Goal: Navigation & Orientation: Understand site structure

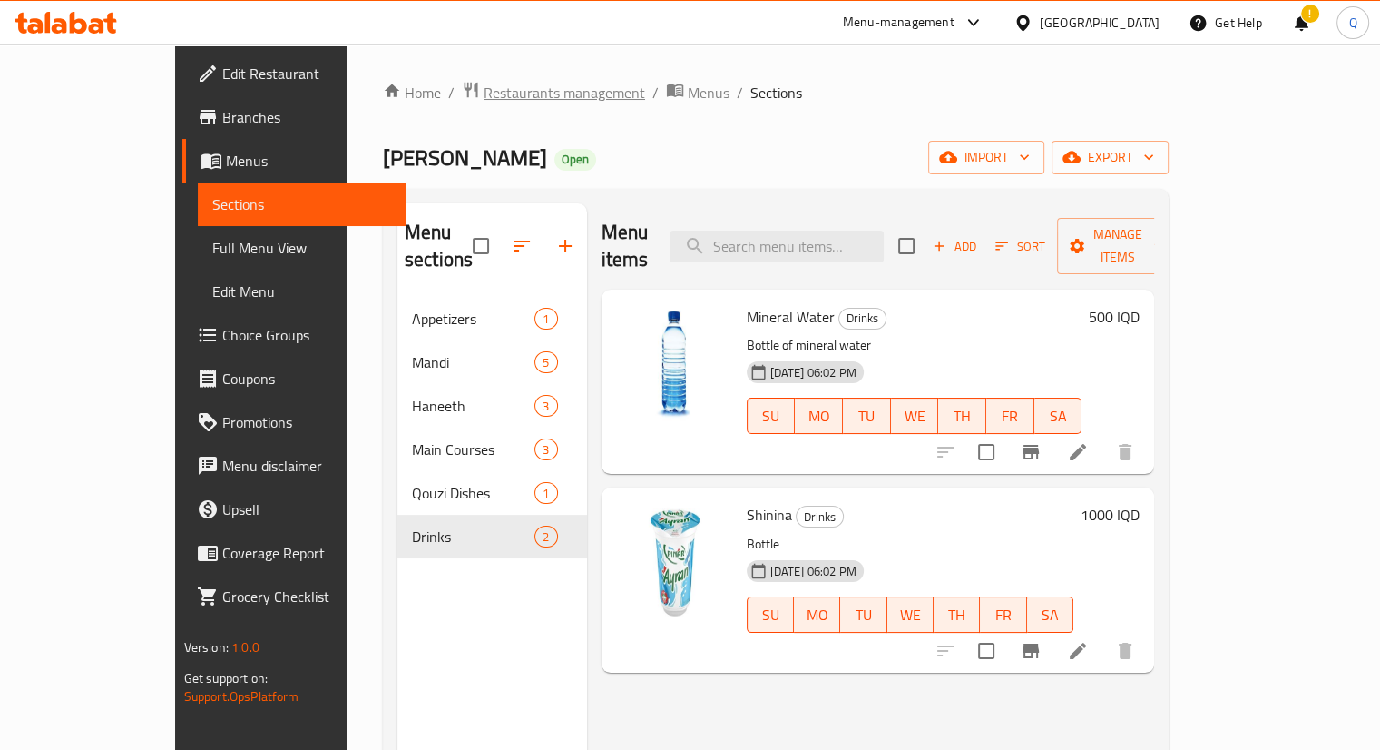
click at [484, 83] on span "Restaurants management" at bounding box center [565, 93] width 162 height 22
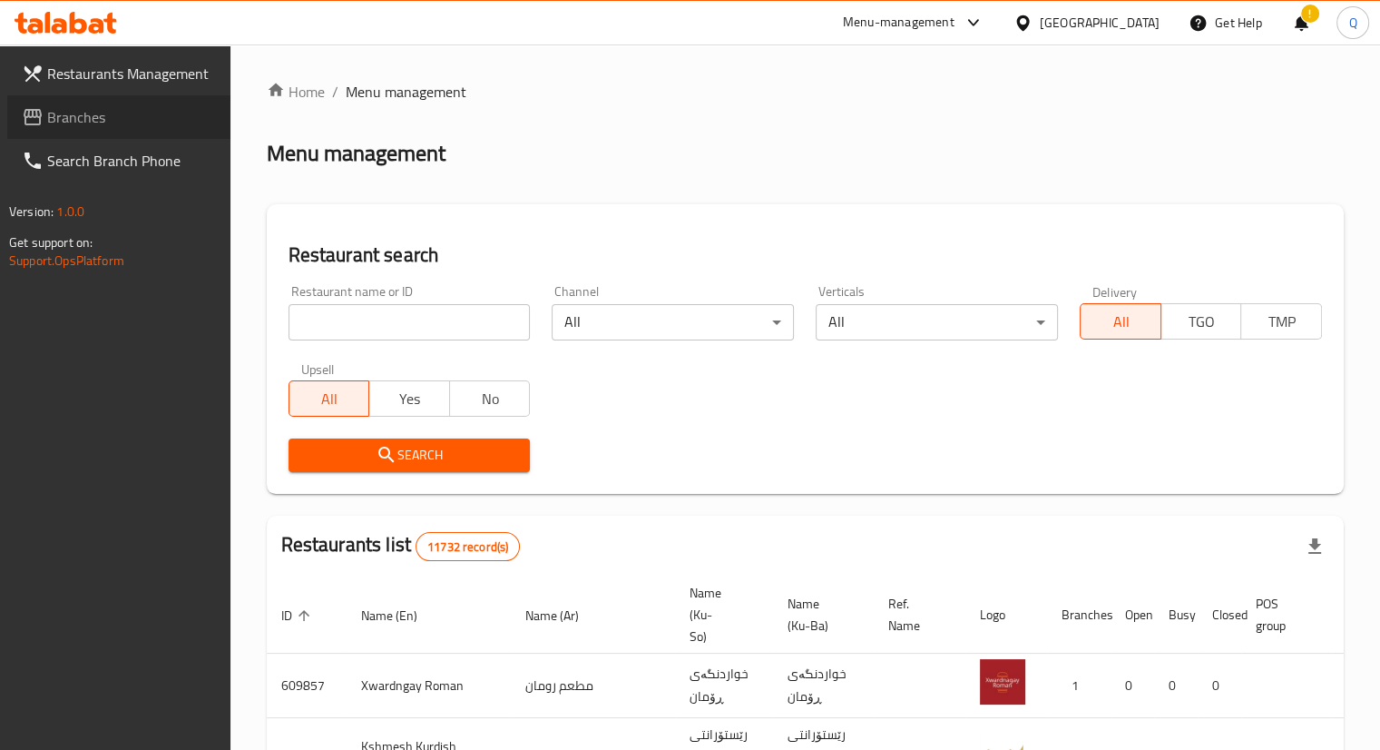
click at [92, 106] on span "Branches" at bounding box center [131, 117] width 169 height 22
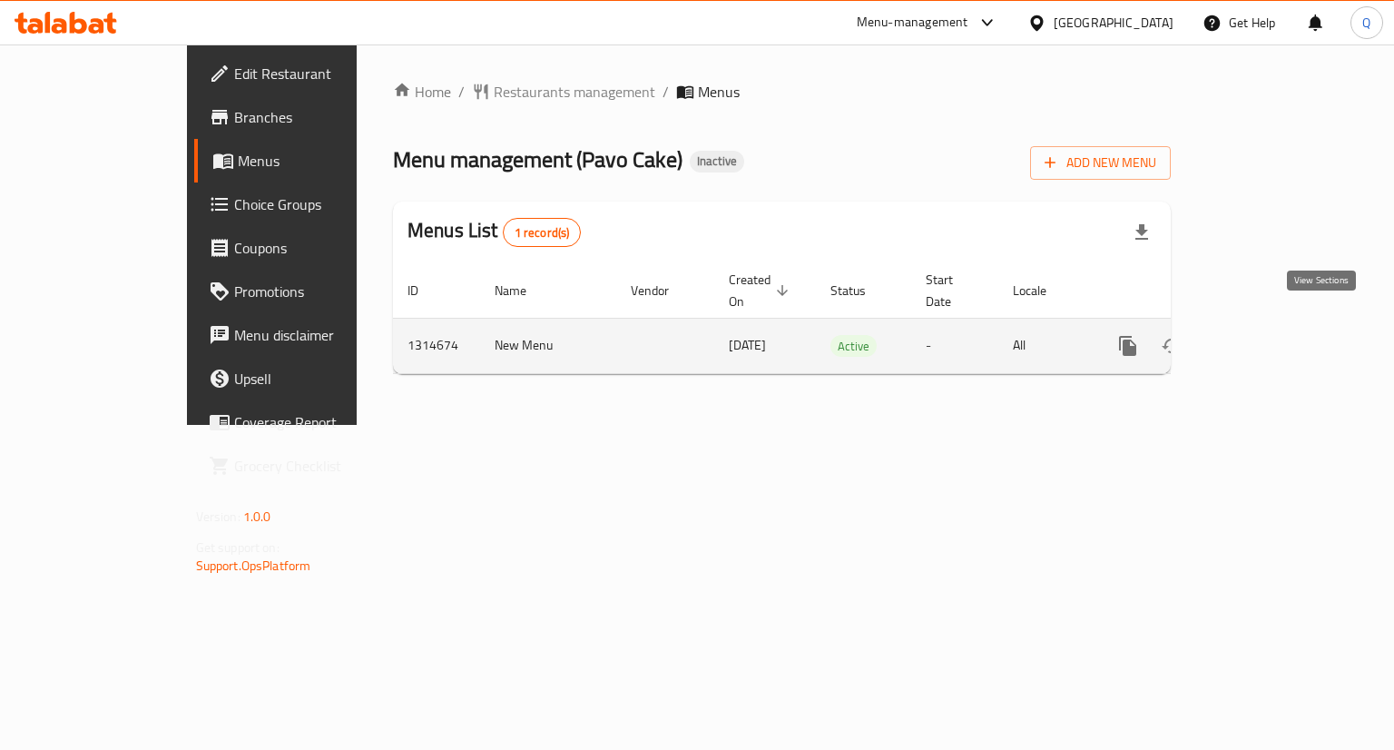
click at [1270, 335] on icon "enhanced table" at bounding box center [1259, 346] width 22 height 22
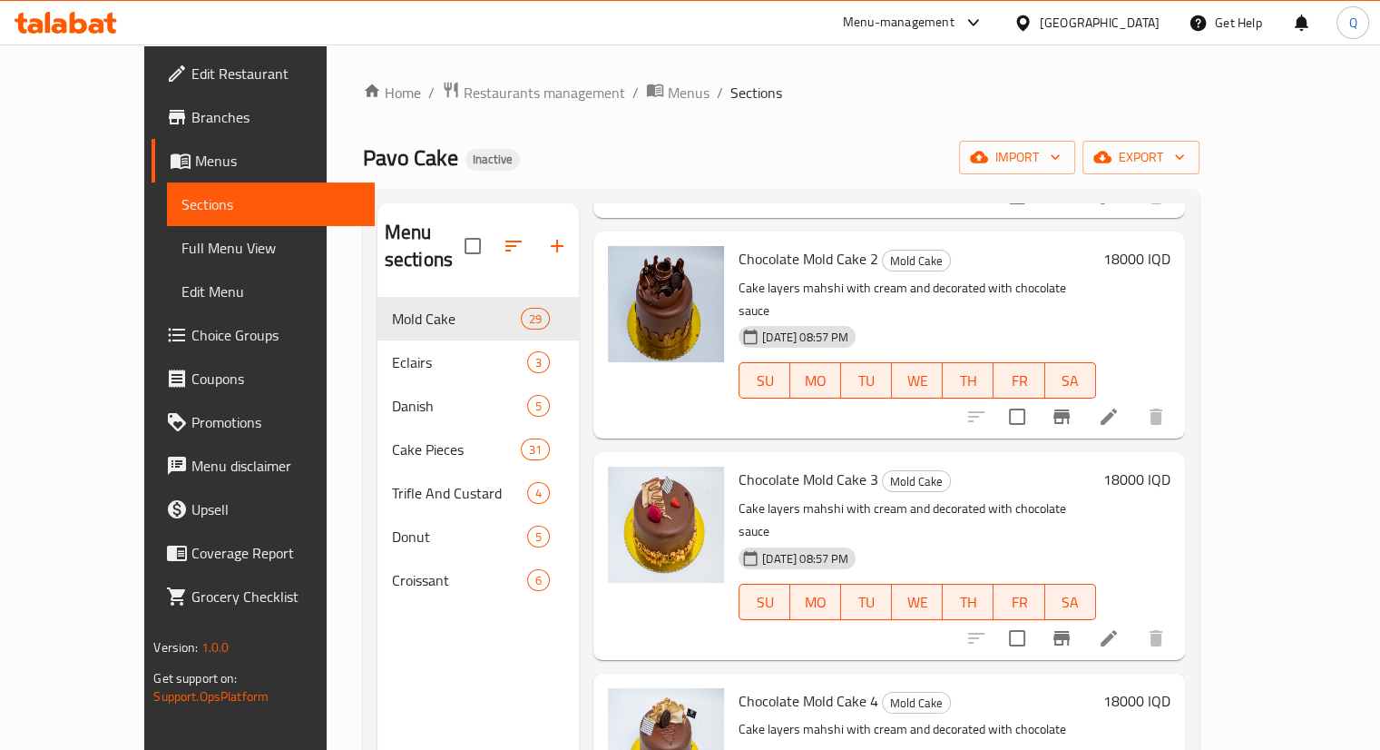
scroll to position [5046, 0]
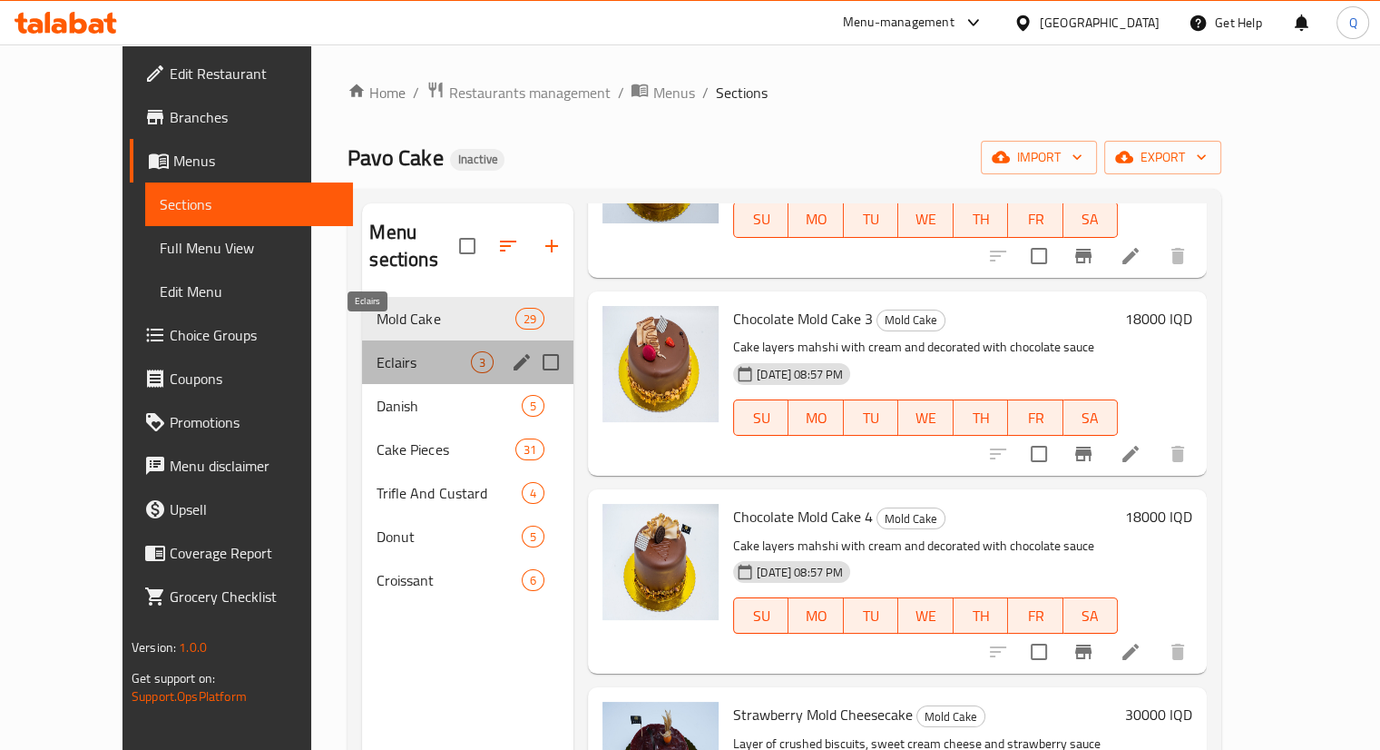
click at [394, 351] on span "Eclairs" at bounding box center [424, 362] width 94 height 22
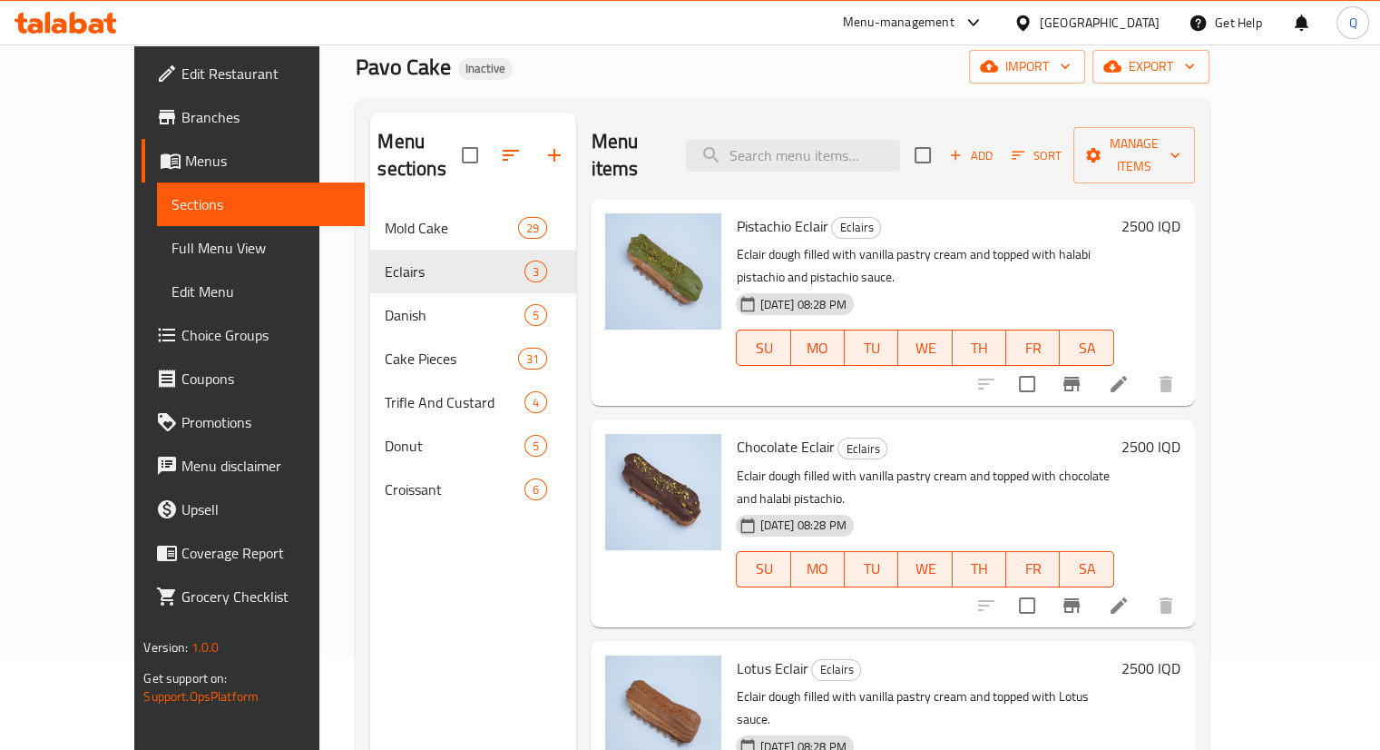
scroll to position [93, 0]
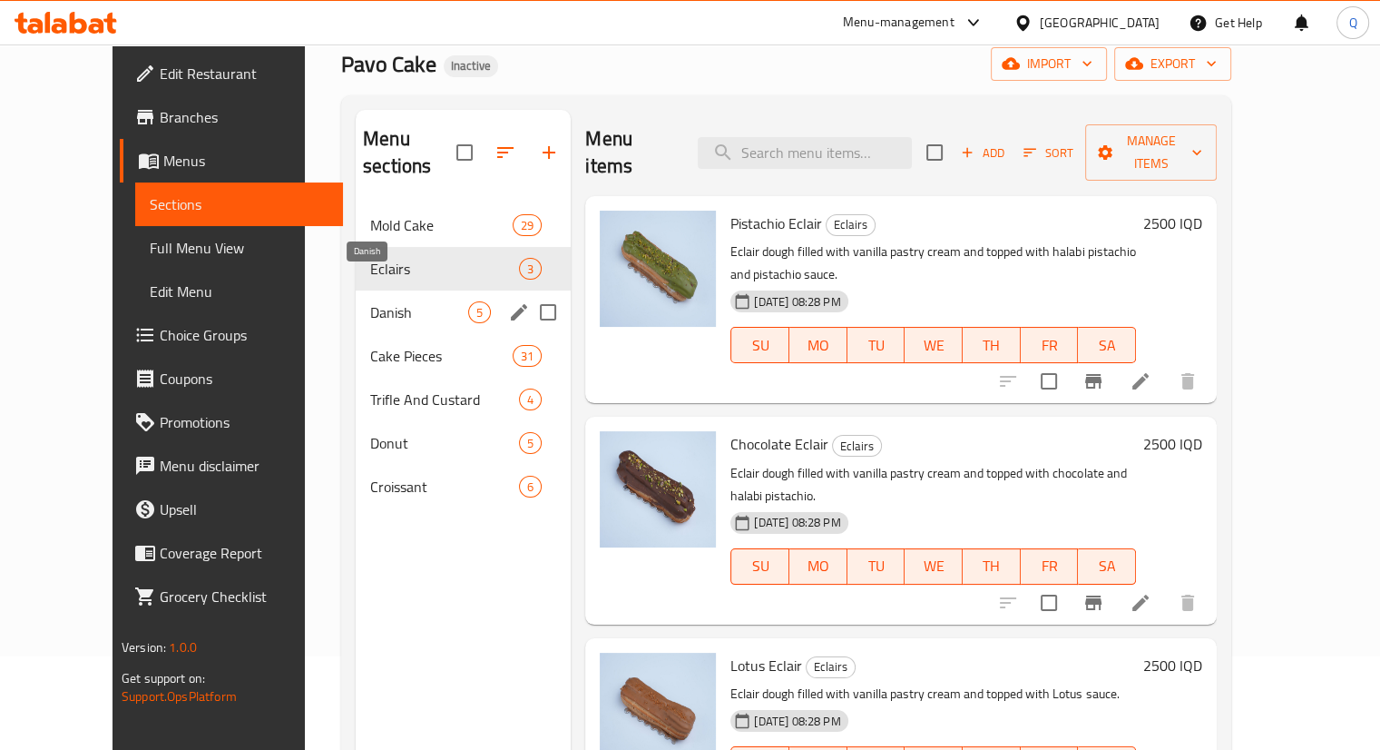
click at [370, 301] on span "Danish" at bounding box center [419, 312] width 98 height 22
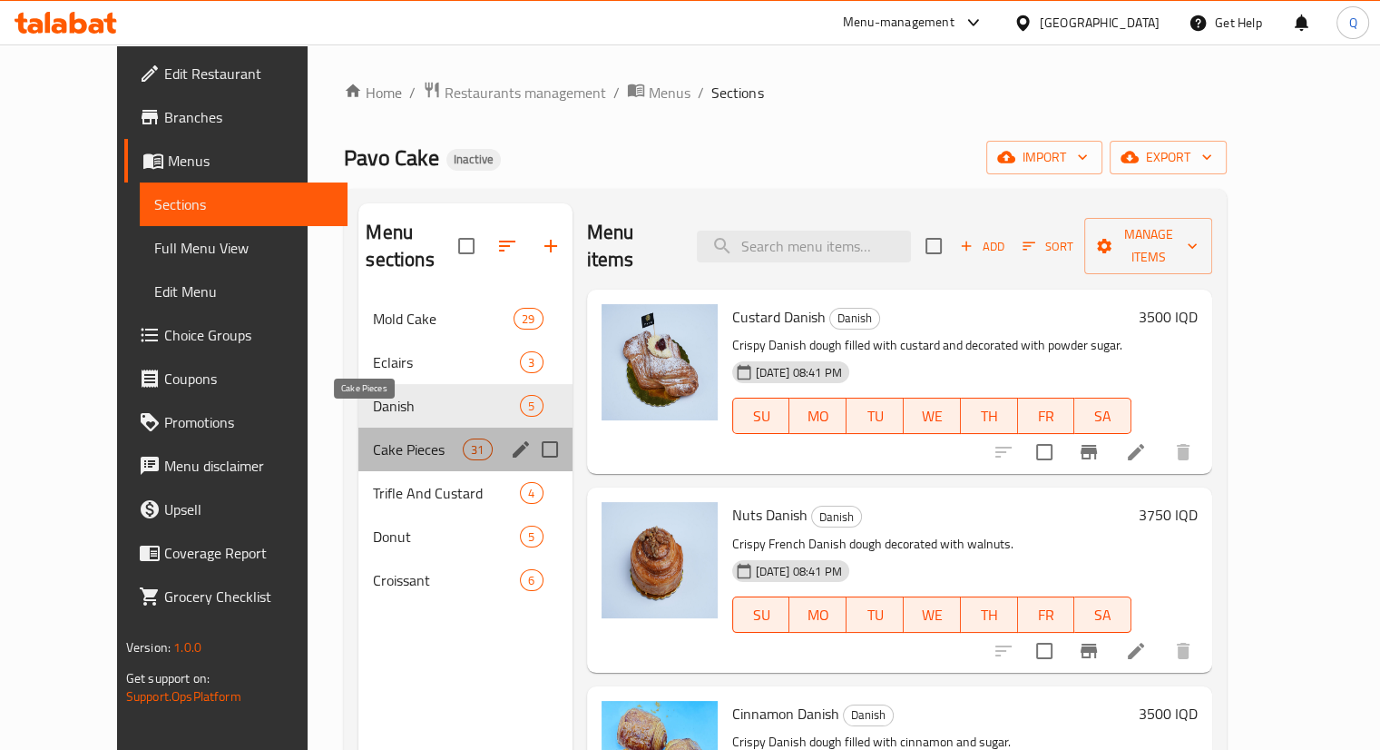
click at [398, 438] on span "Cake Pieces" at bounding box center [418, 449] width 90 height 22
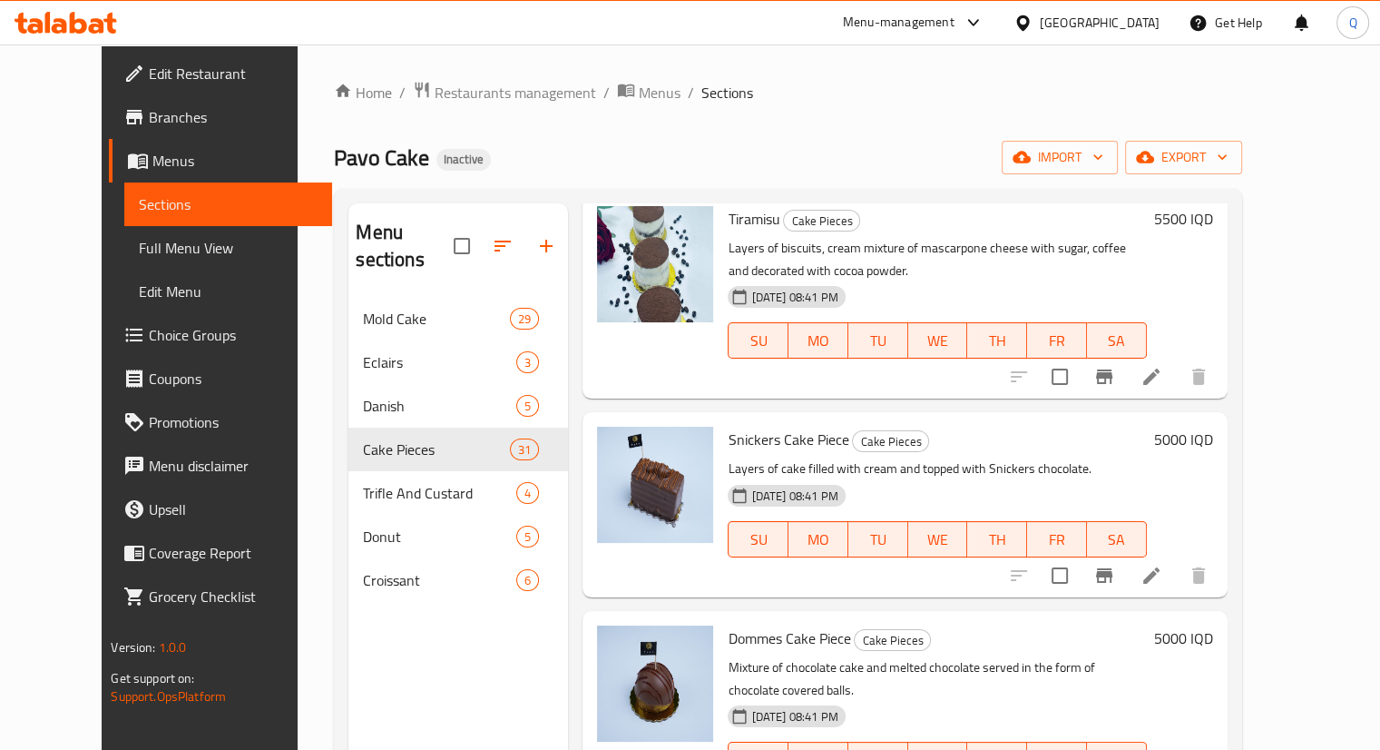
scroll to position [5466, 0]
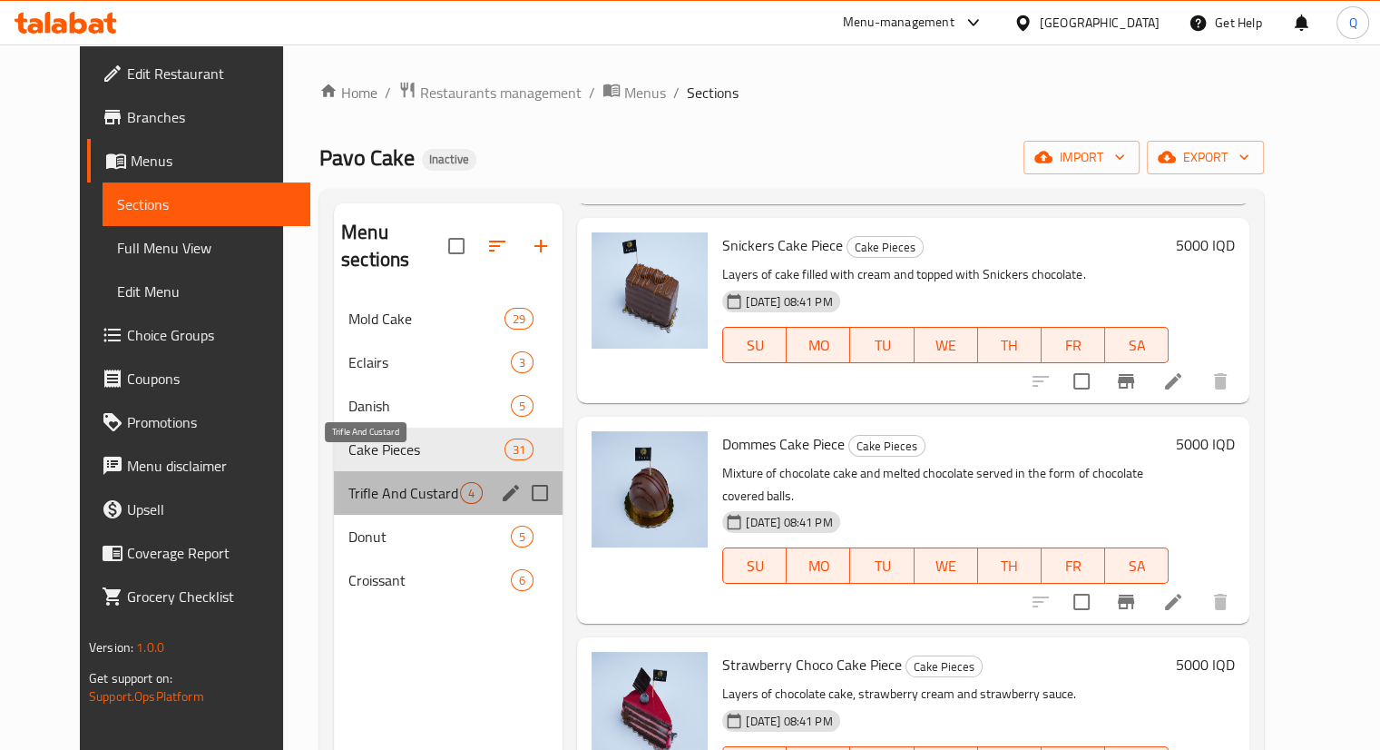
click at [377, 482] on span "Trifle And Custard" at bounding box center [405, 493] width 112 height 22
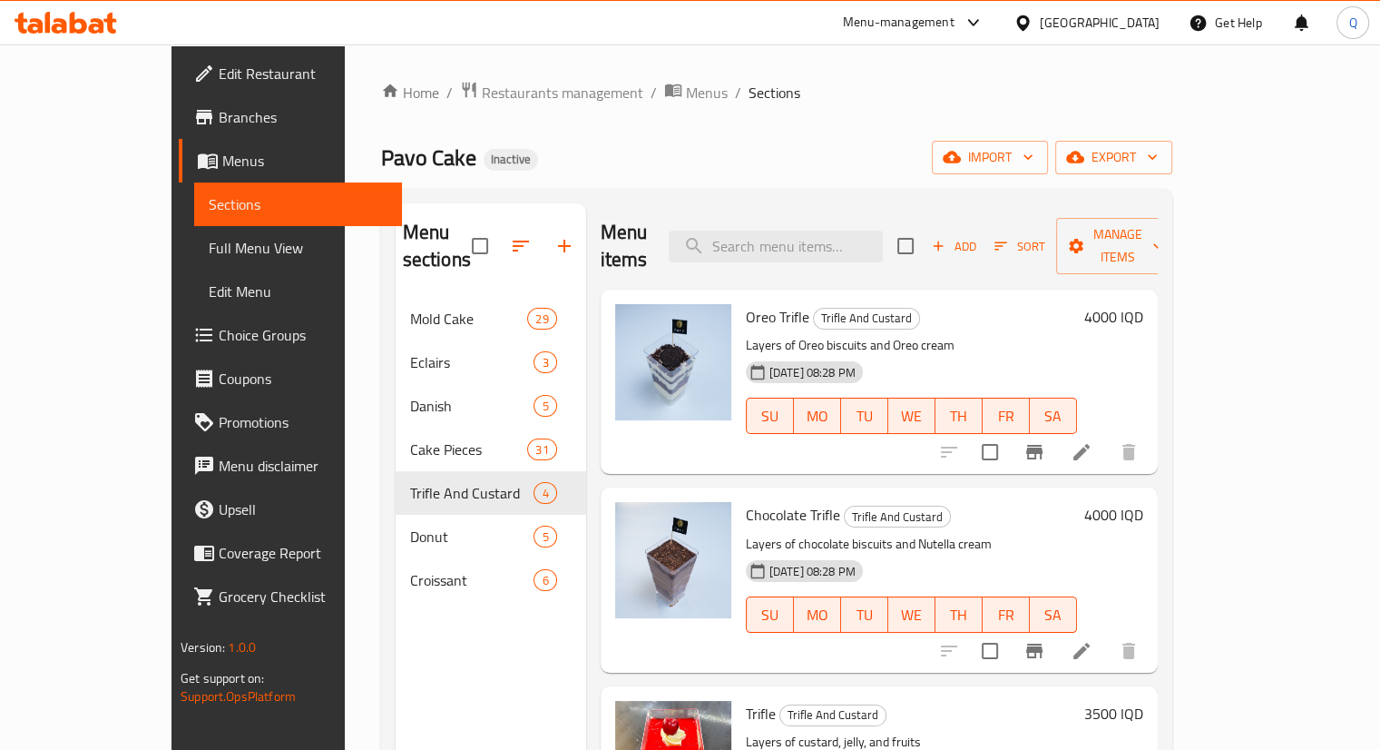
scroll to position [89, 0]
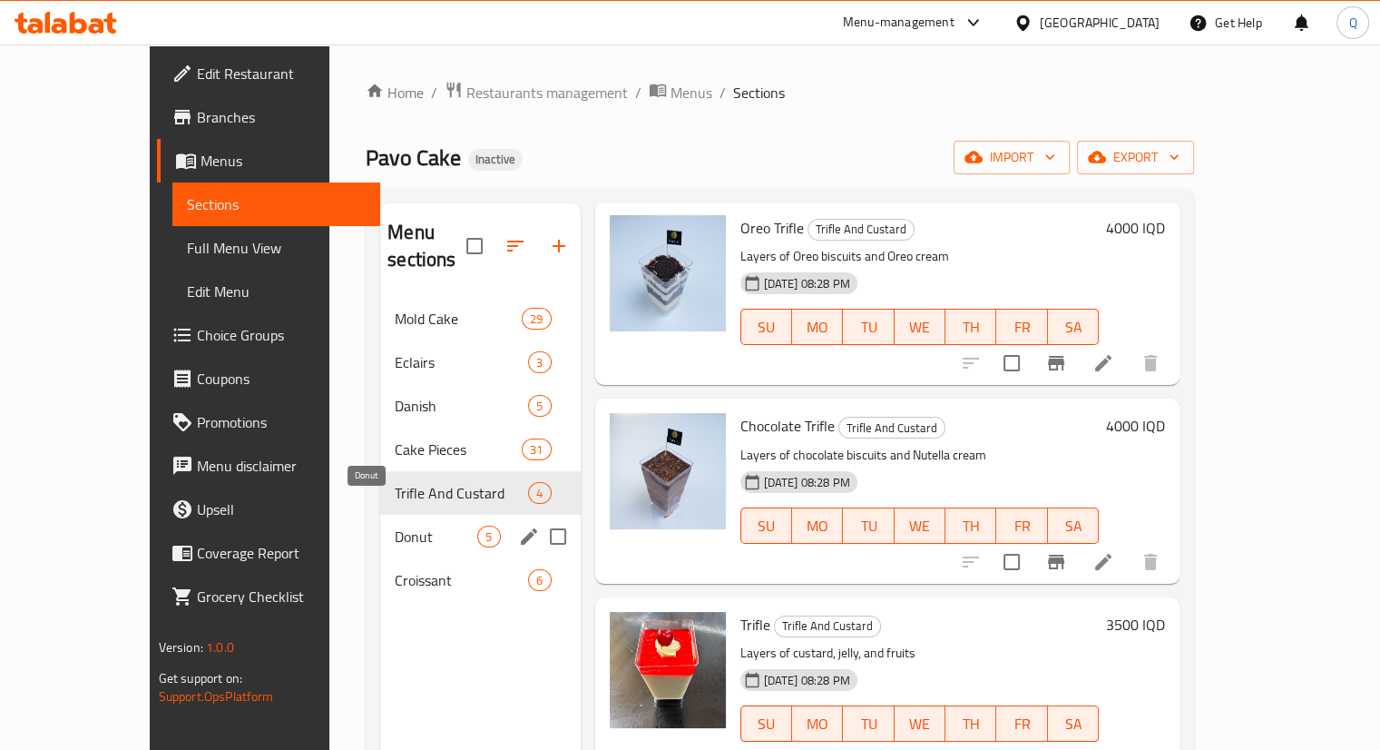
click at [395, 526] on span "Donut" at bounding box center [436, 537] width 83 height 22
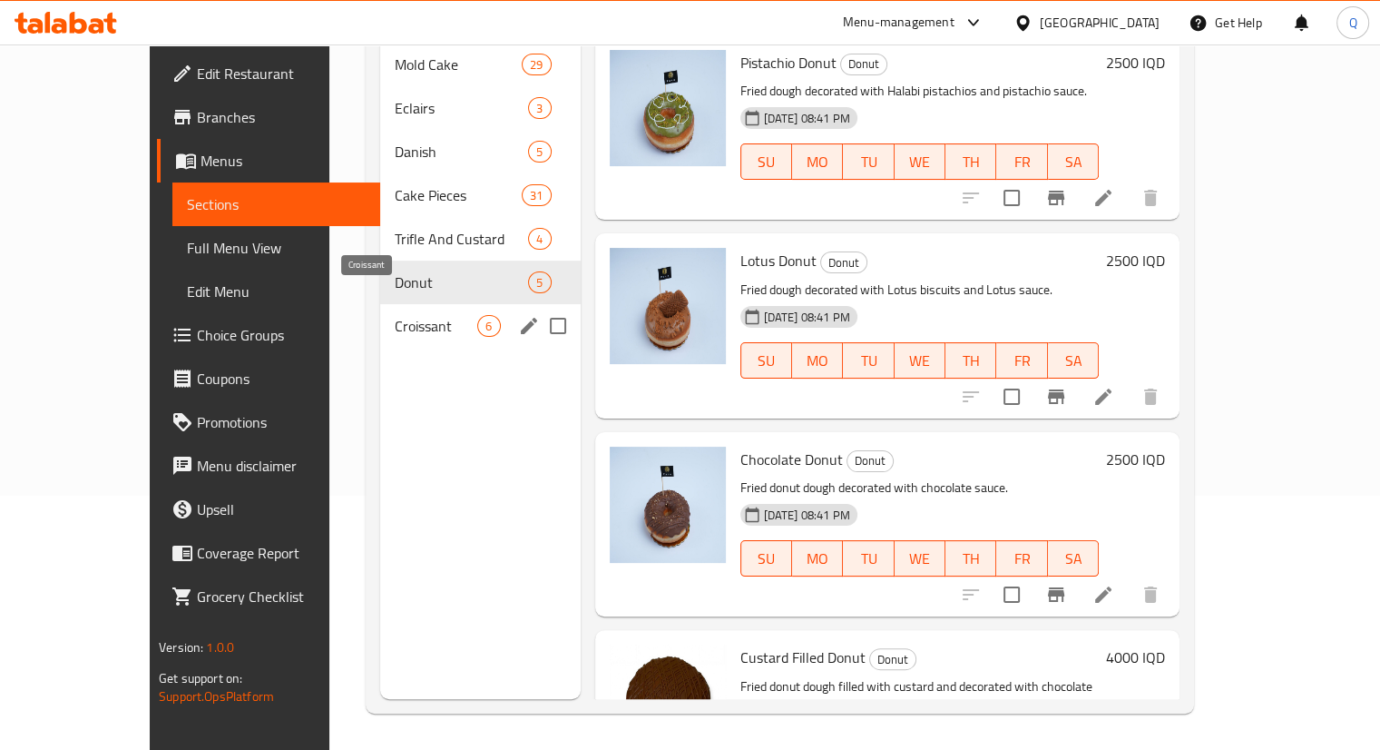
click at [395, 315] on span "Croissant" at bounding box center [436, 326] width 83 height 22
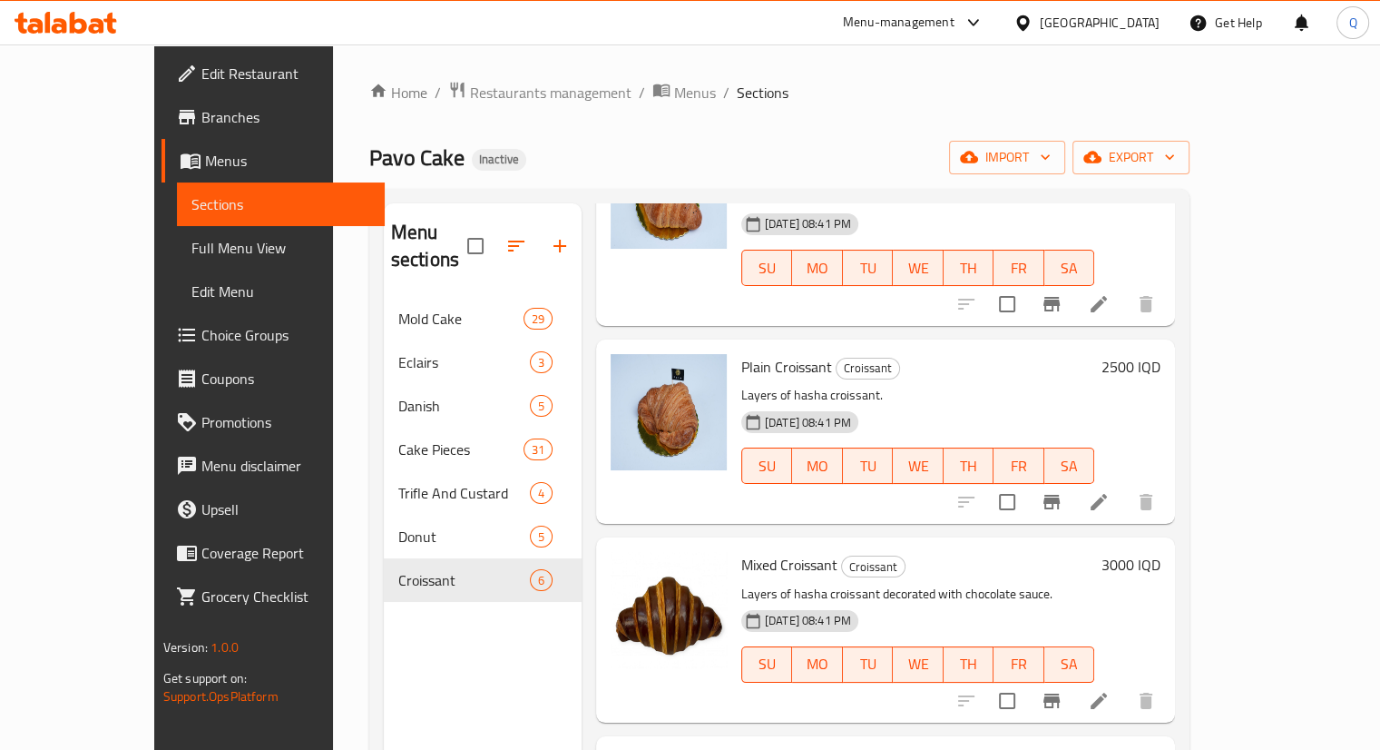
scroll to position [486, 0]
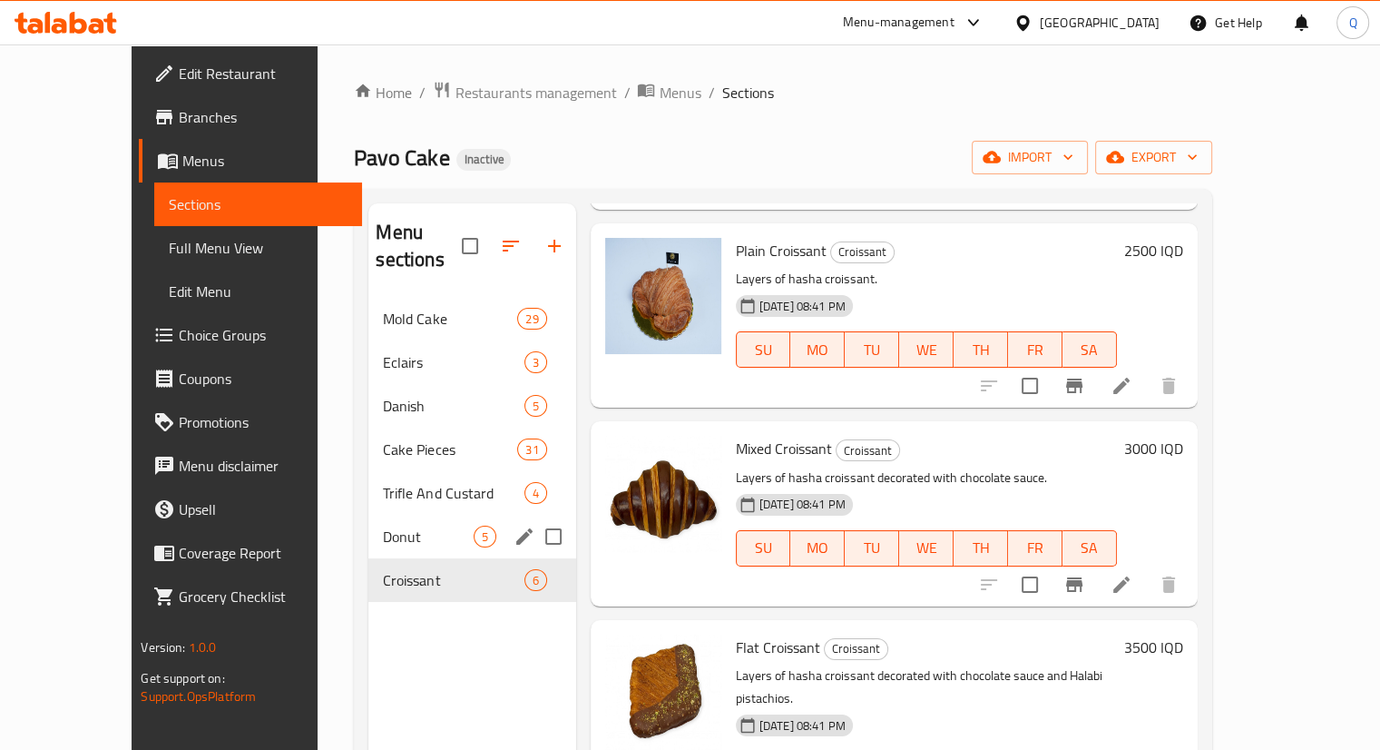
click at [378, 523] on div "Donut 5" at bounding box center [471, 537] width 207 height 44
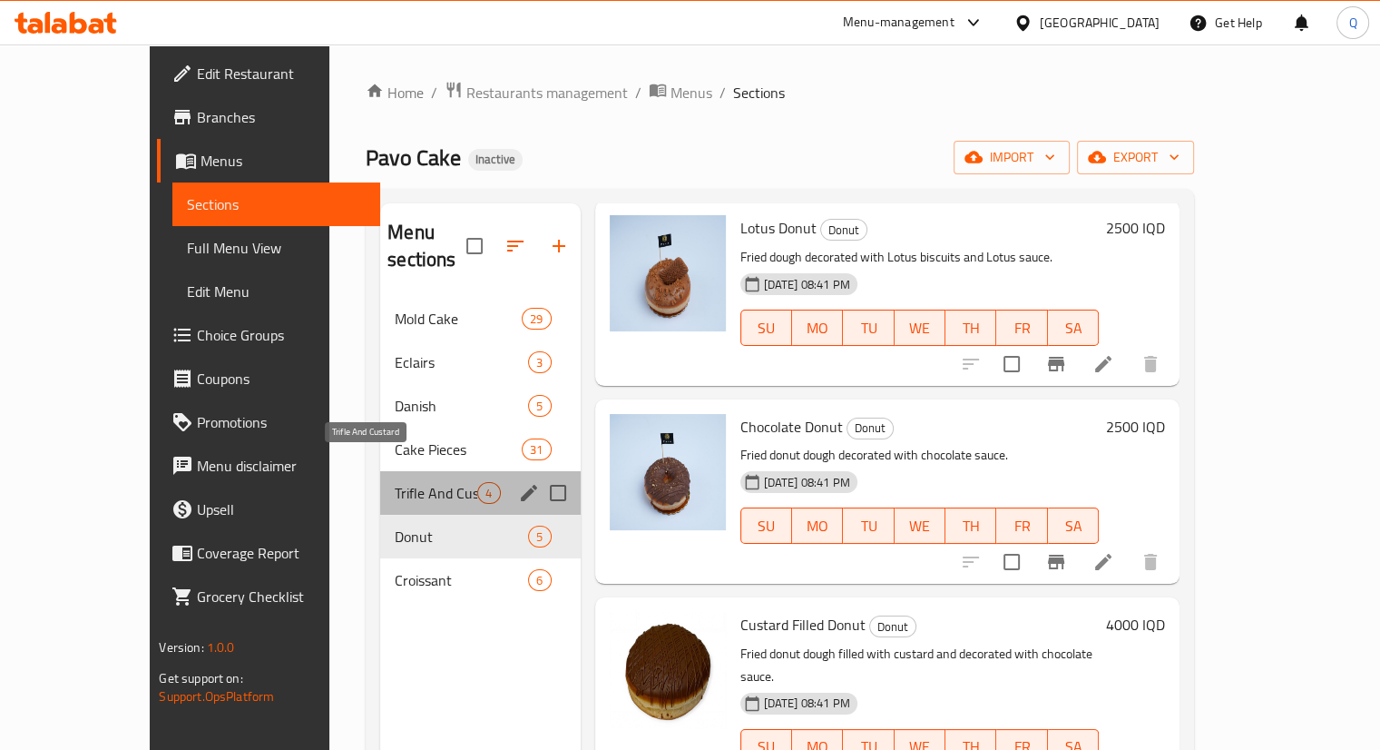
click at [397, 482] on span "Trifle And Custard" at bounding box center [436, 493] width 83 height 22
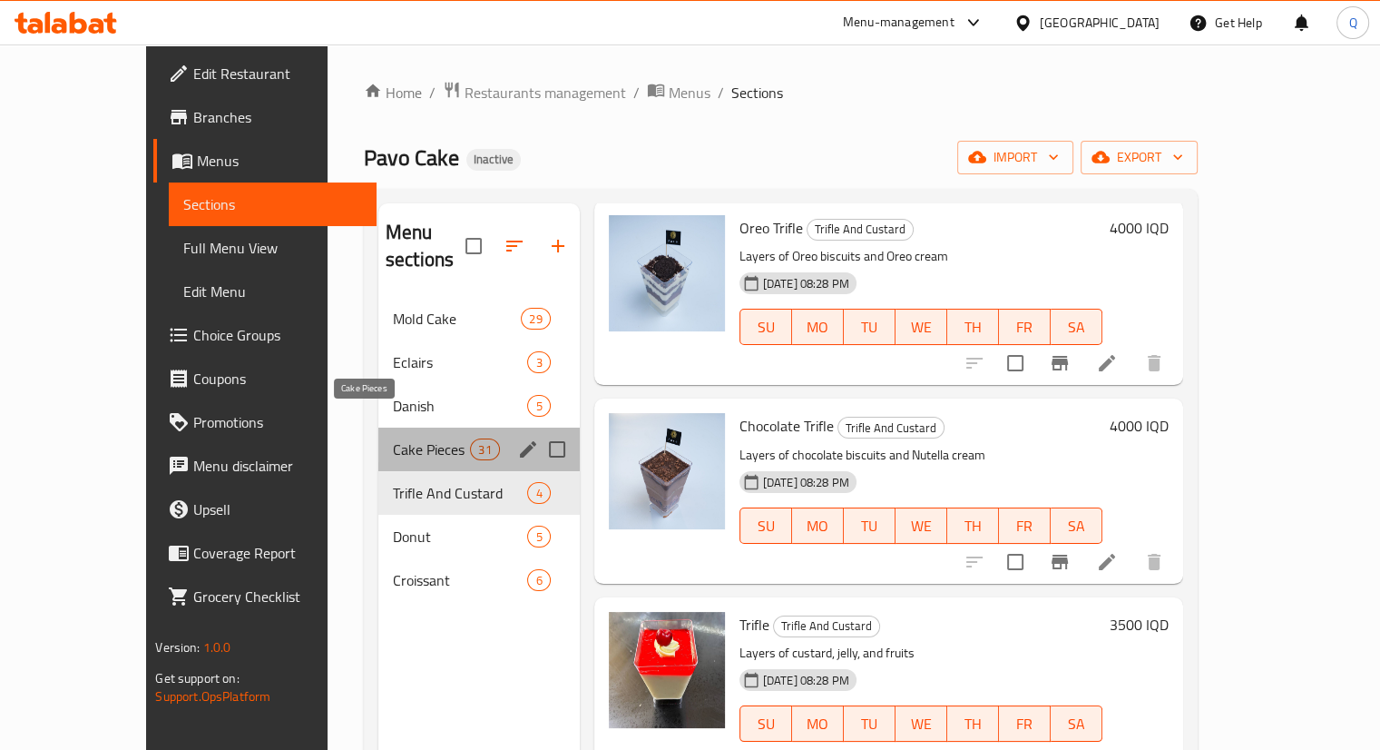
click at [394, 438] on span "Cake Pieces" at bounding box center [431, 449] width 77 height 22
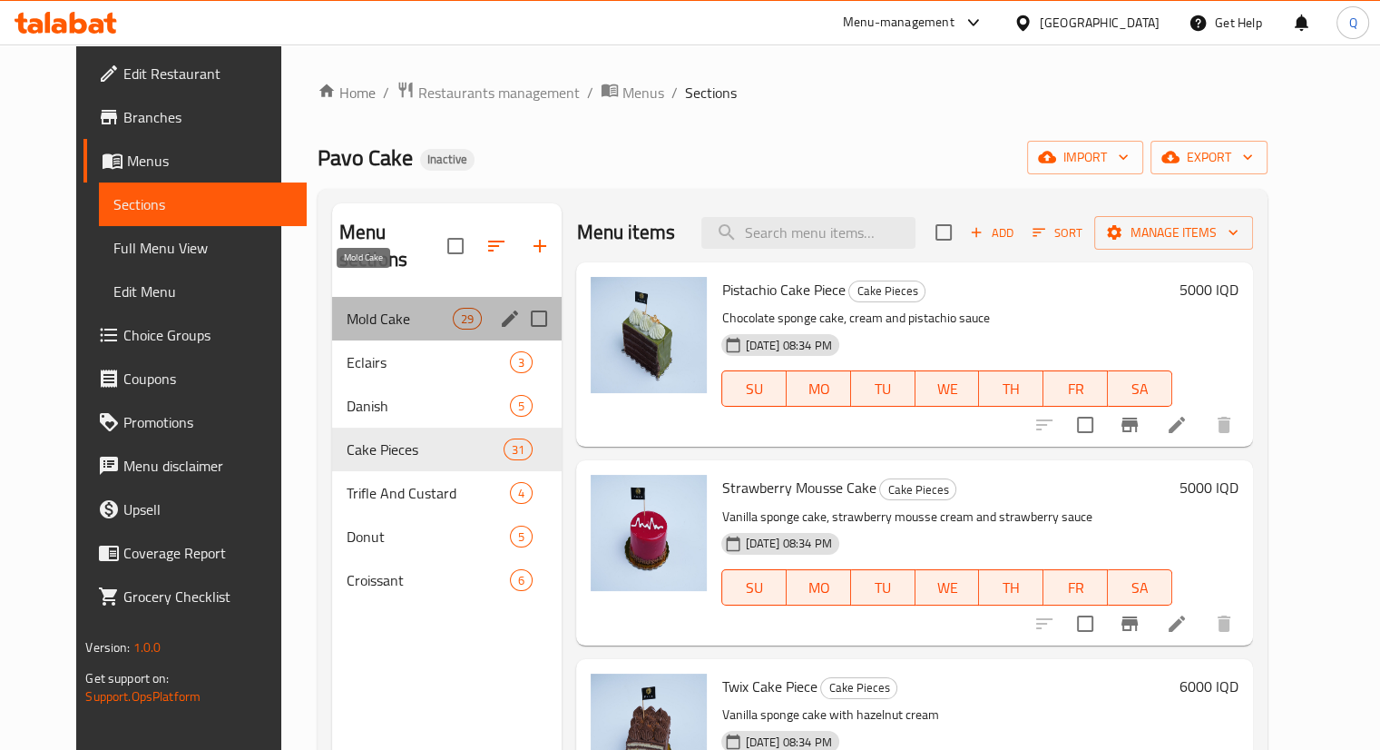
click at [428, 308] on span "Mold Cake" at bounding box center [400, 319] width 106 height 22
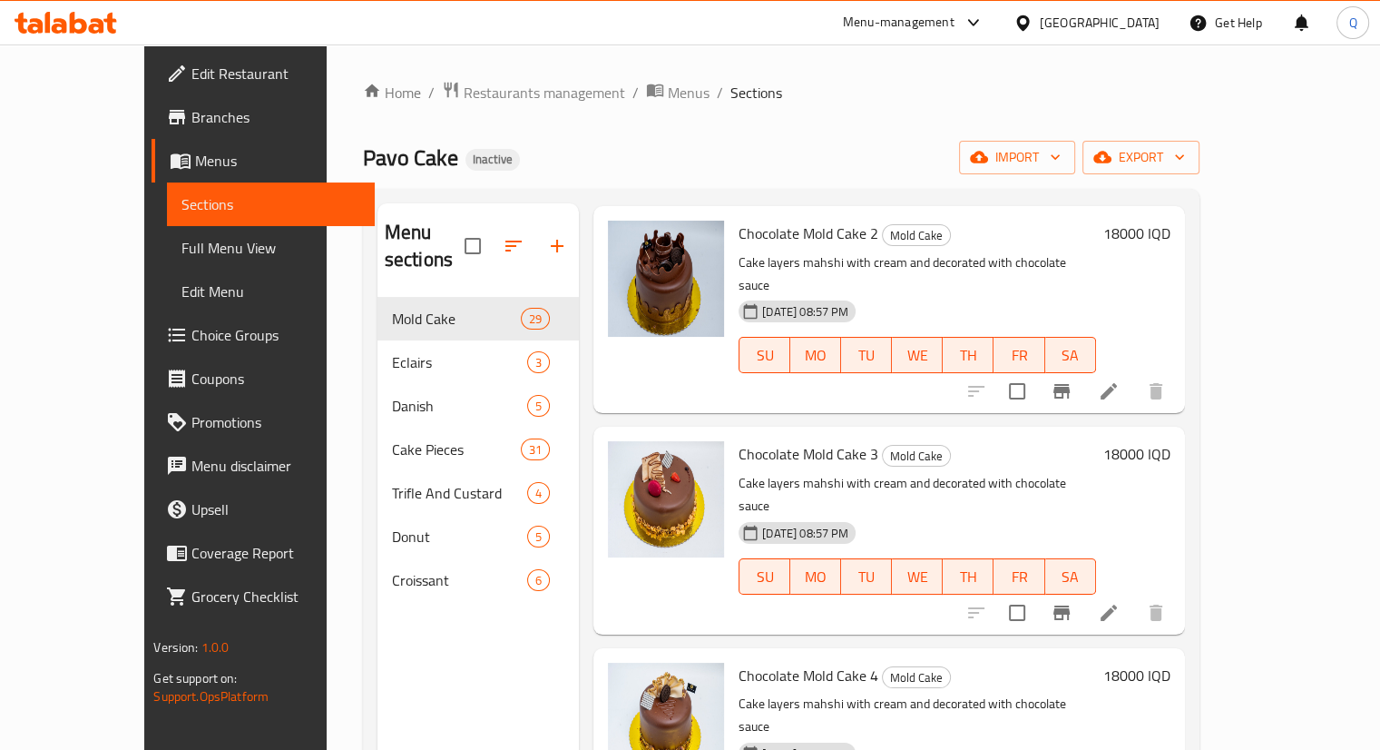
scroll to position [254, 0]
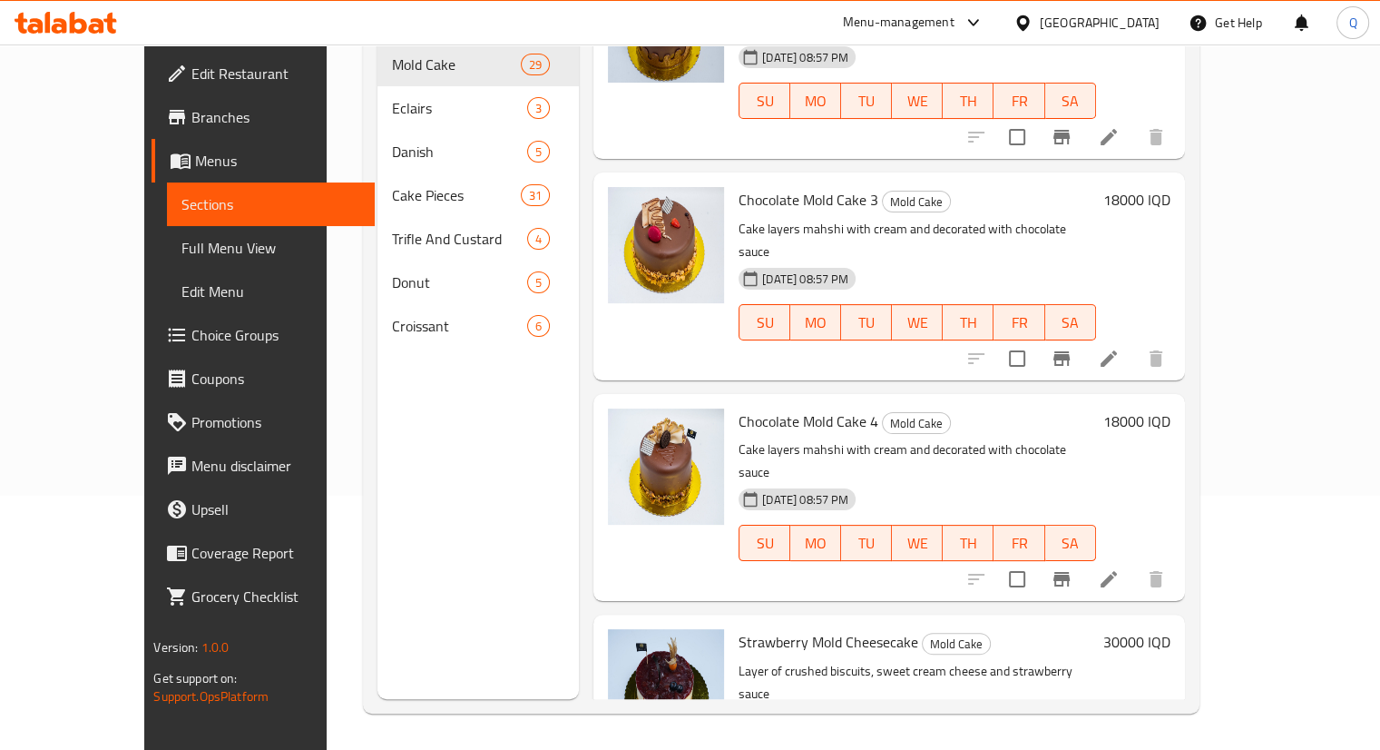
click at [354, 37] on div "Menu-management [GEOGRAPHIC_DATA] Get Help Q" at bounding box center [690, 23] width 1380 height 44
